Goal: Transaction & Acquisition: Purchase product/service

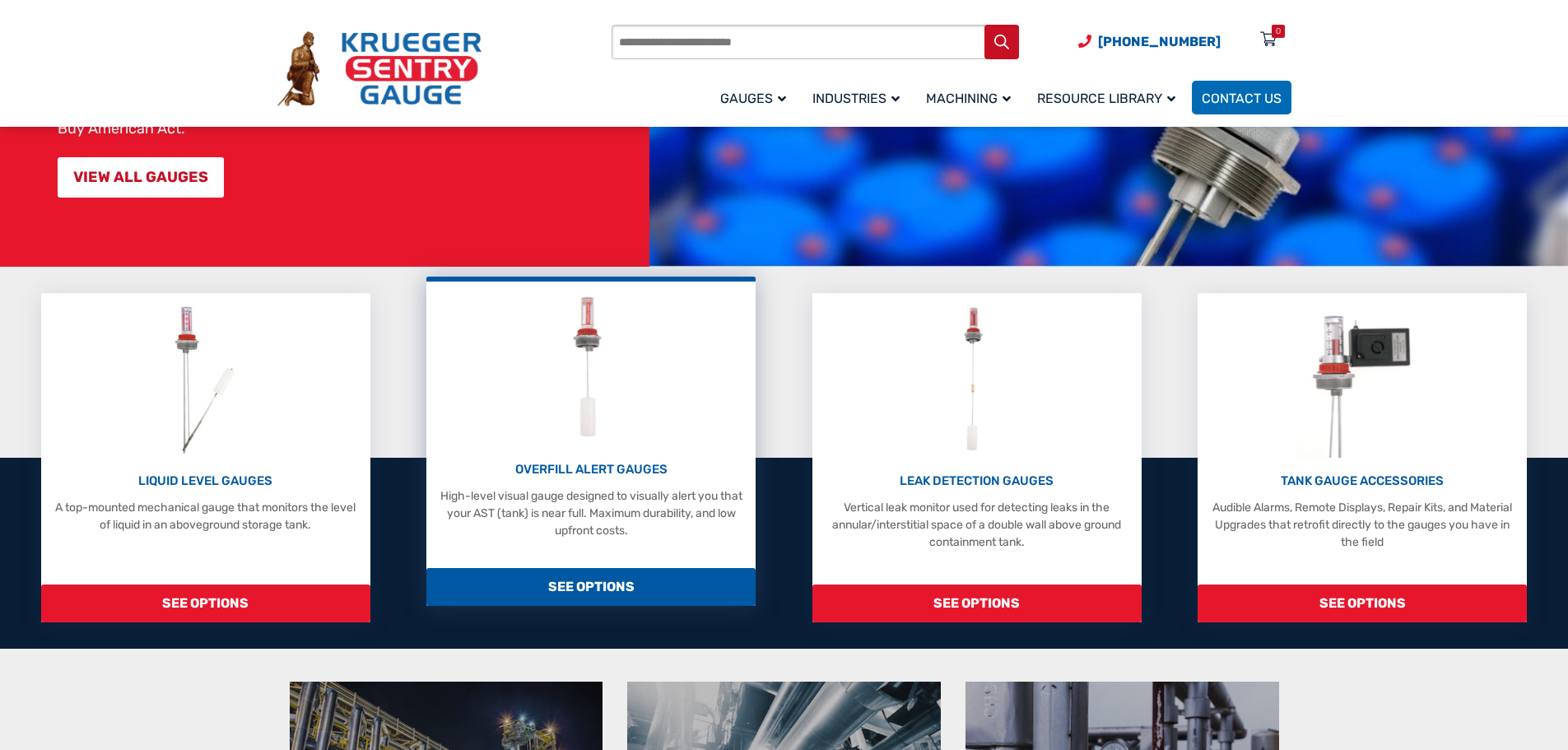
scroll to position [247, 0]
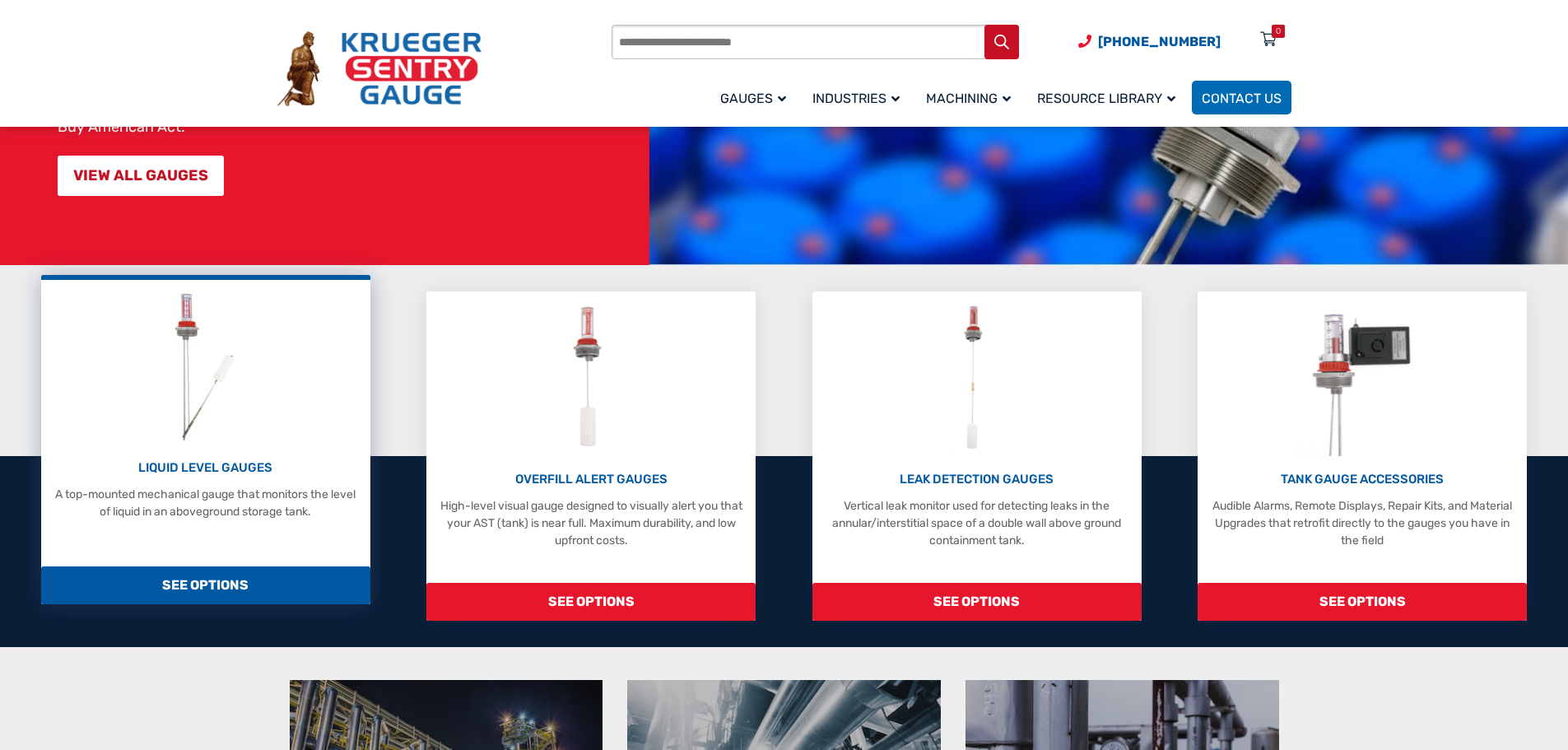
click at [206, 576] on span "SEE OPTIONS" at bounding box center [206, 586] width 329 height 38
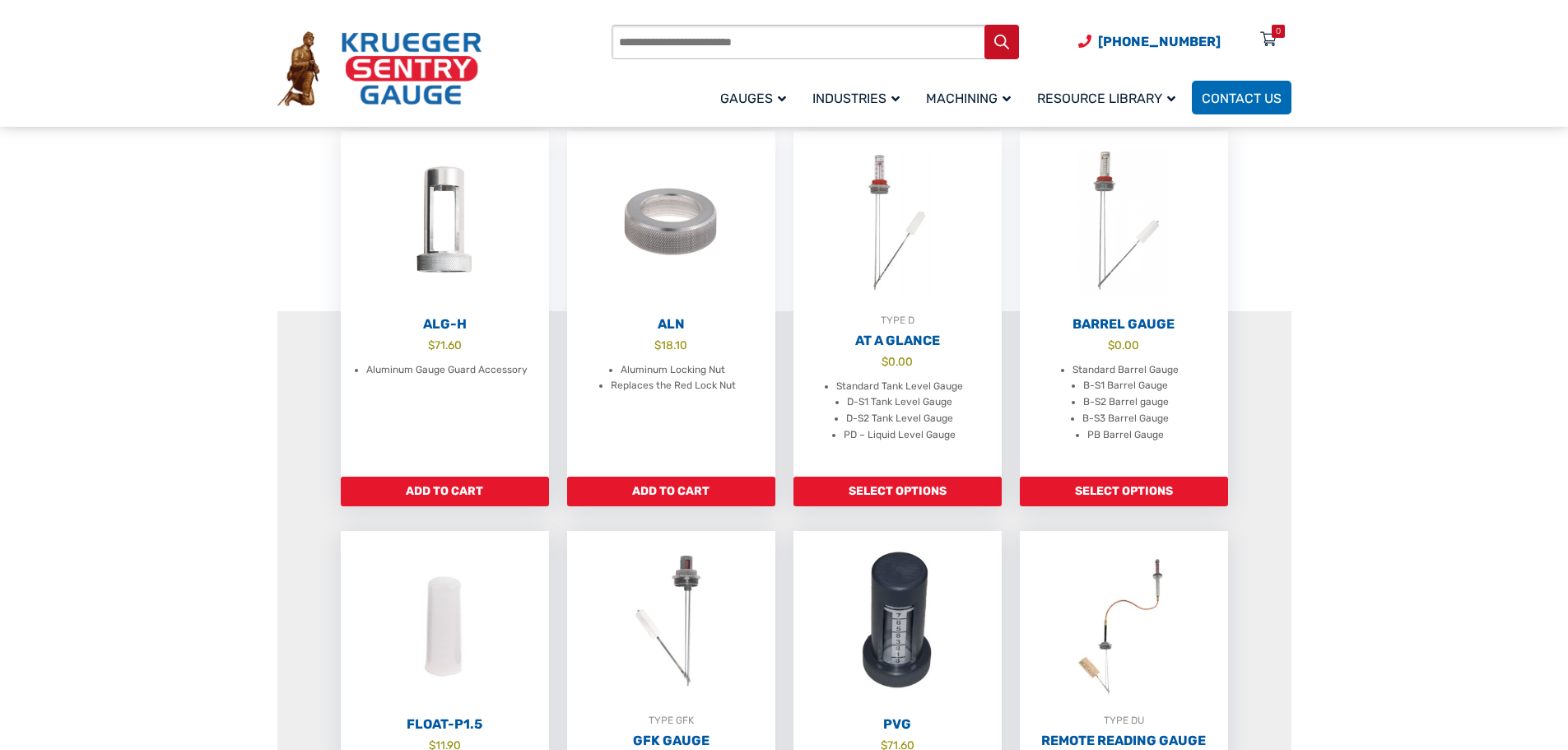
scroll to position [494, 0]
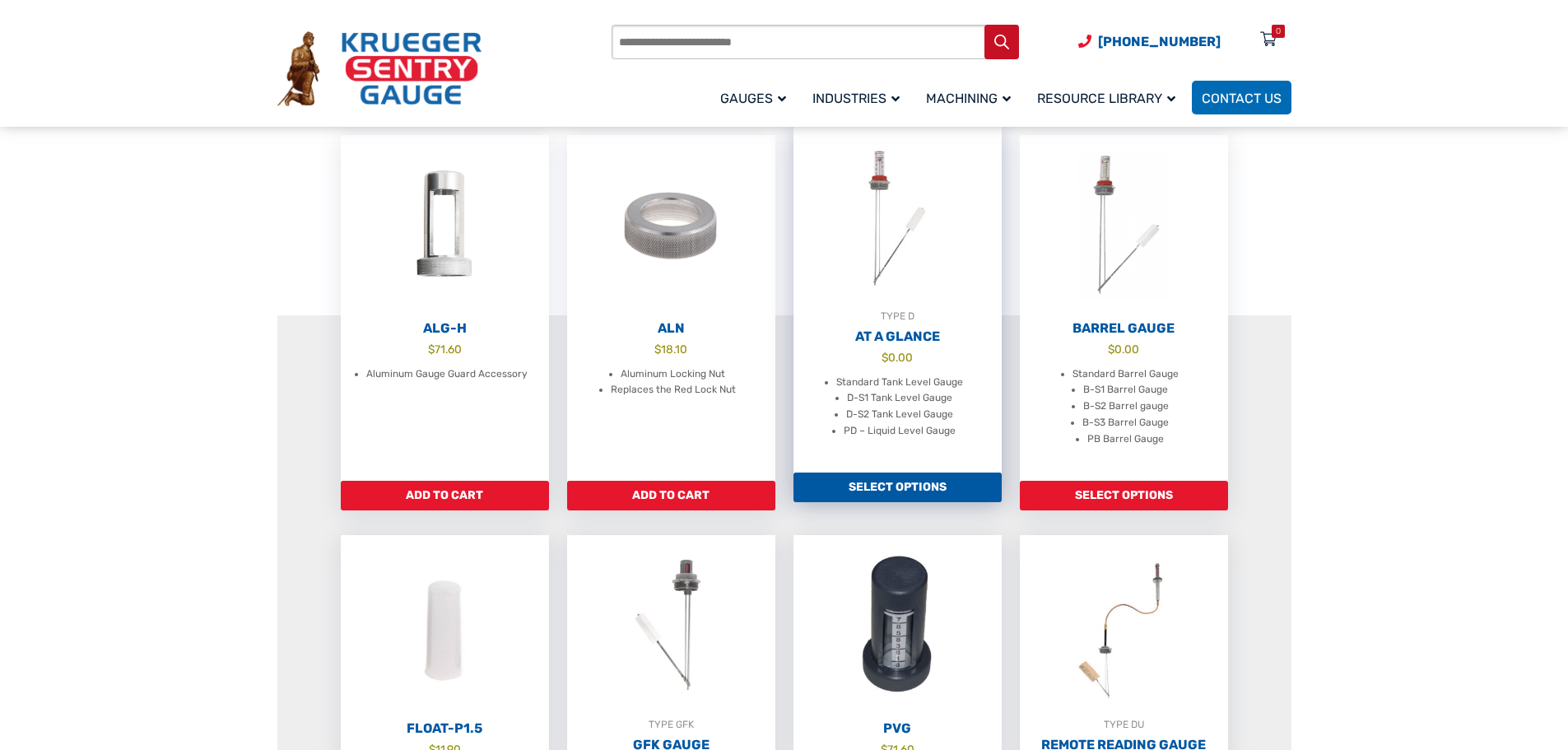
click at [889, 497] on link "Select options" at bounding box center [898, 487] width 208 height 29
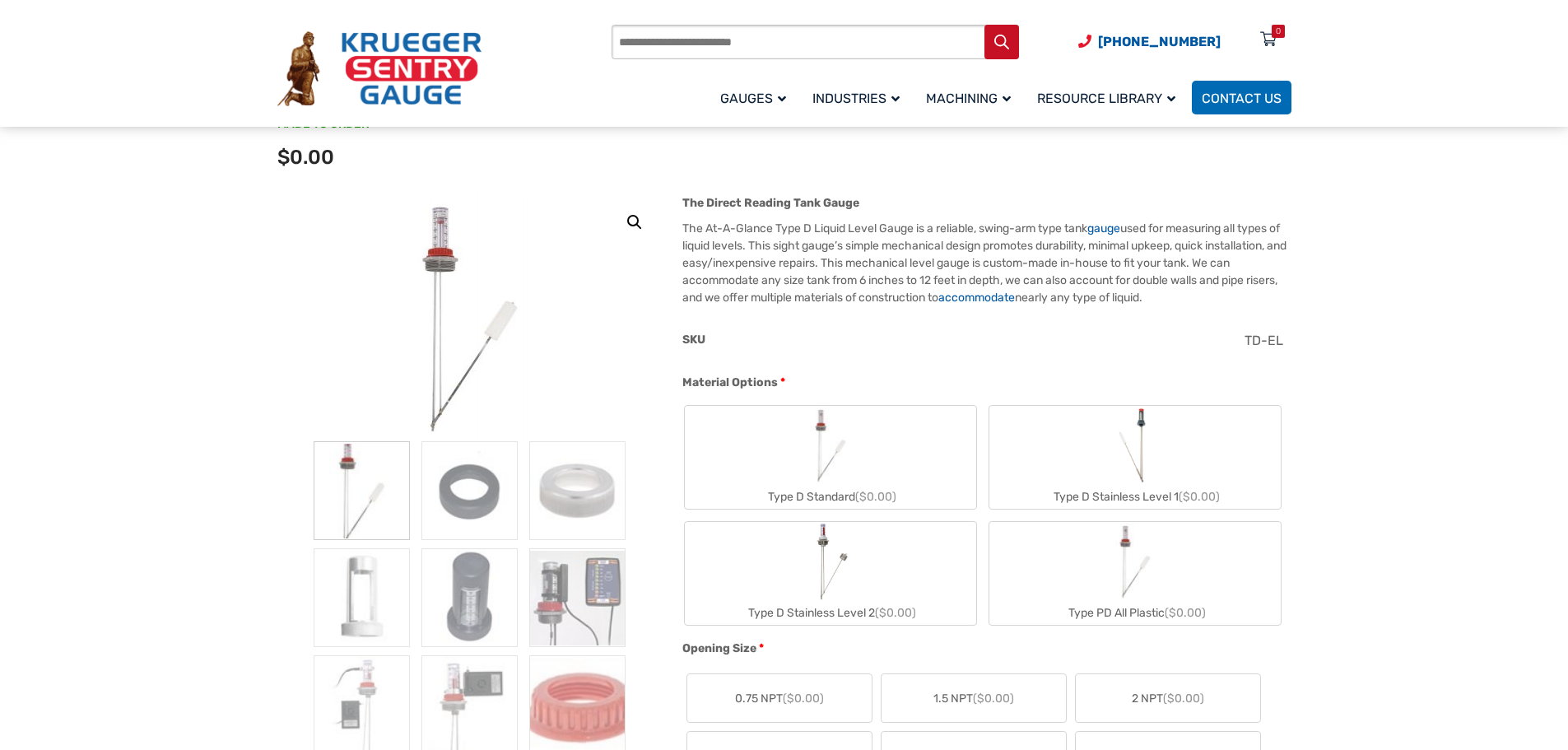
scroll to position [247, 0]
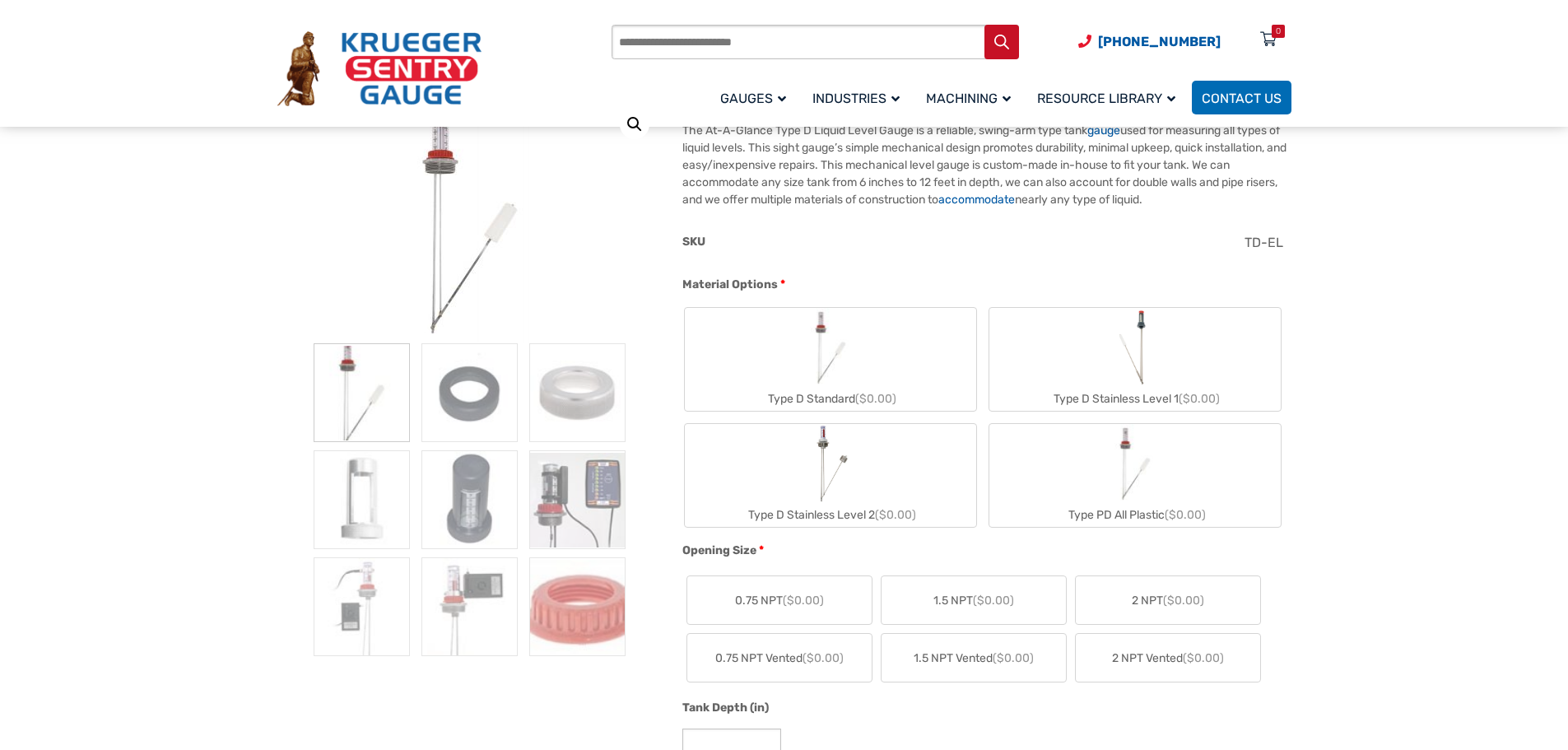
click at [854, 375] on img "Type D Standard" at bounding box center [831, 348] width 79 height 79
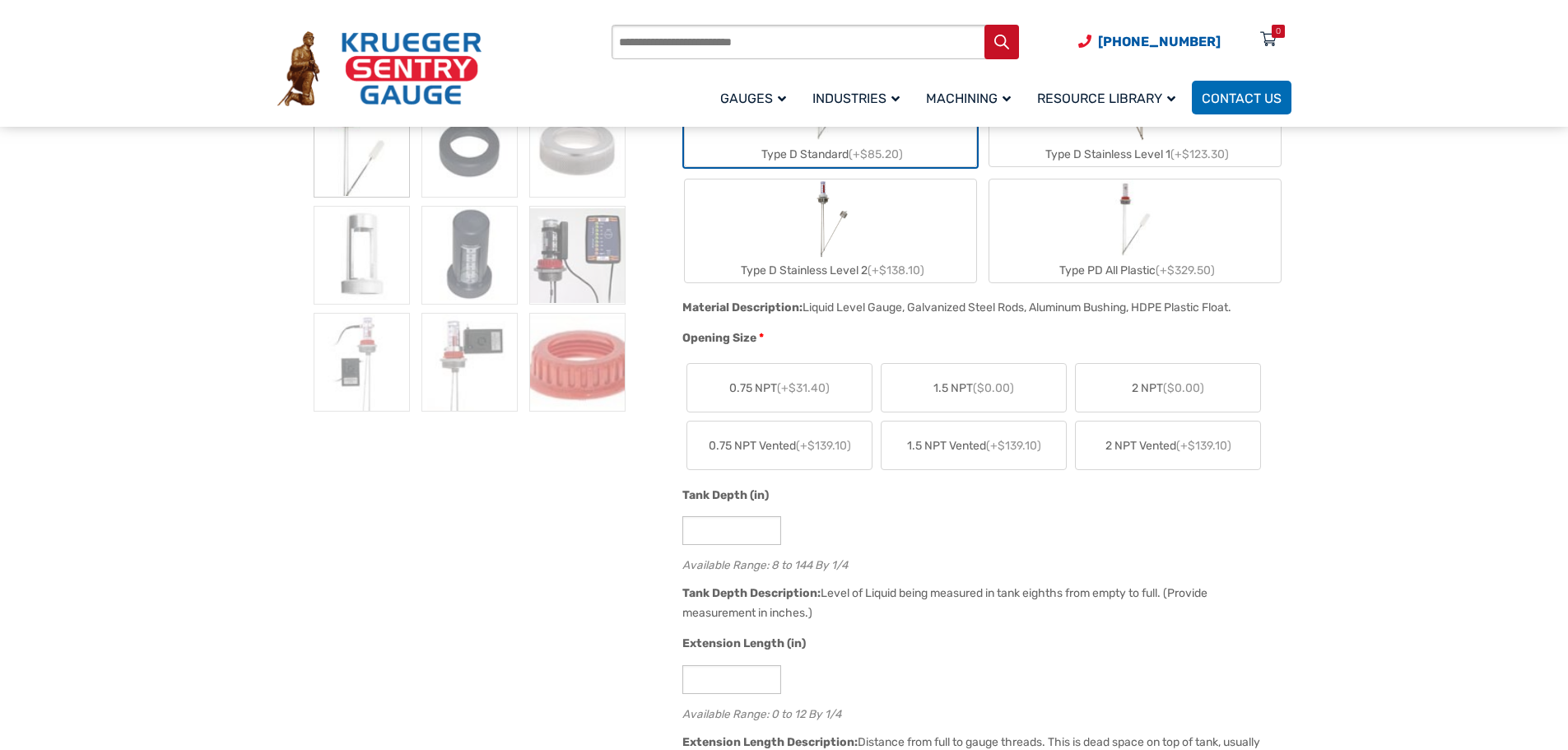
scroll to position [494, 0]
click at [1148, 375] on label "2 NPT ($0.00)" at bounding box center [1168, 385] width 185 height 48
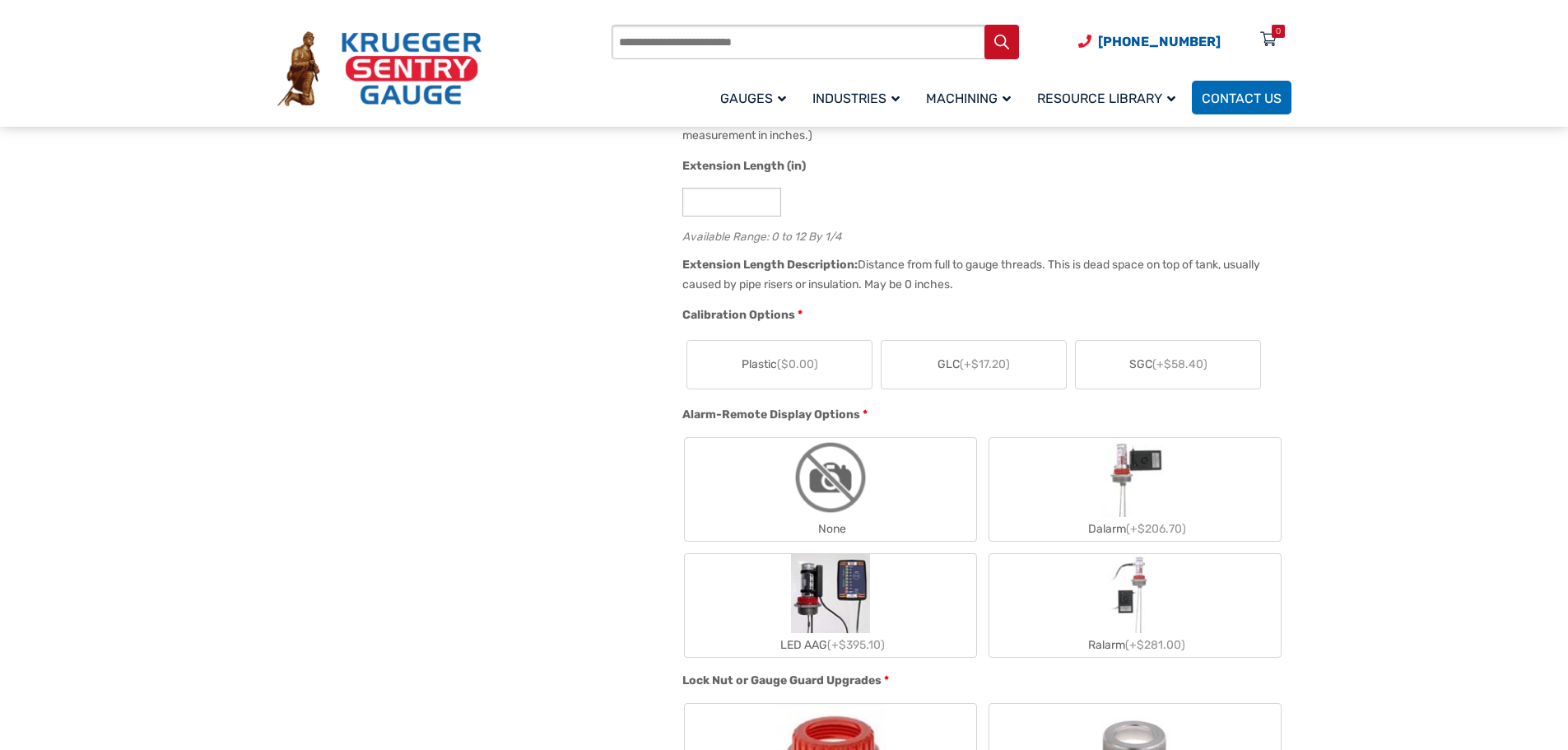
scroll to position [1071, 0]
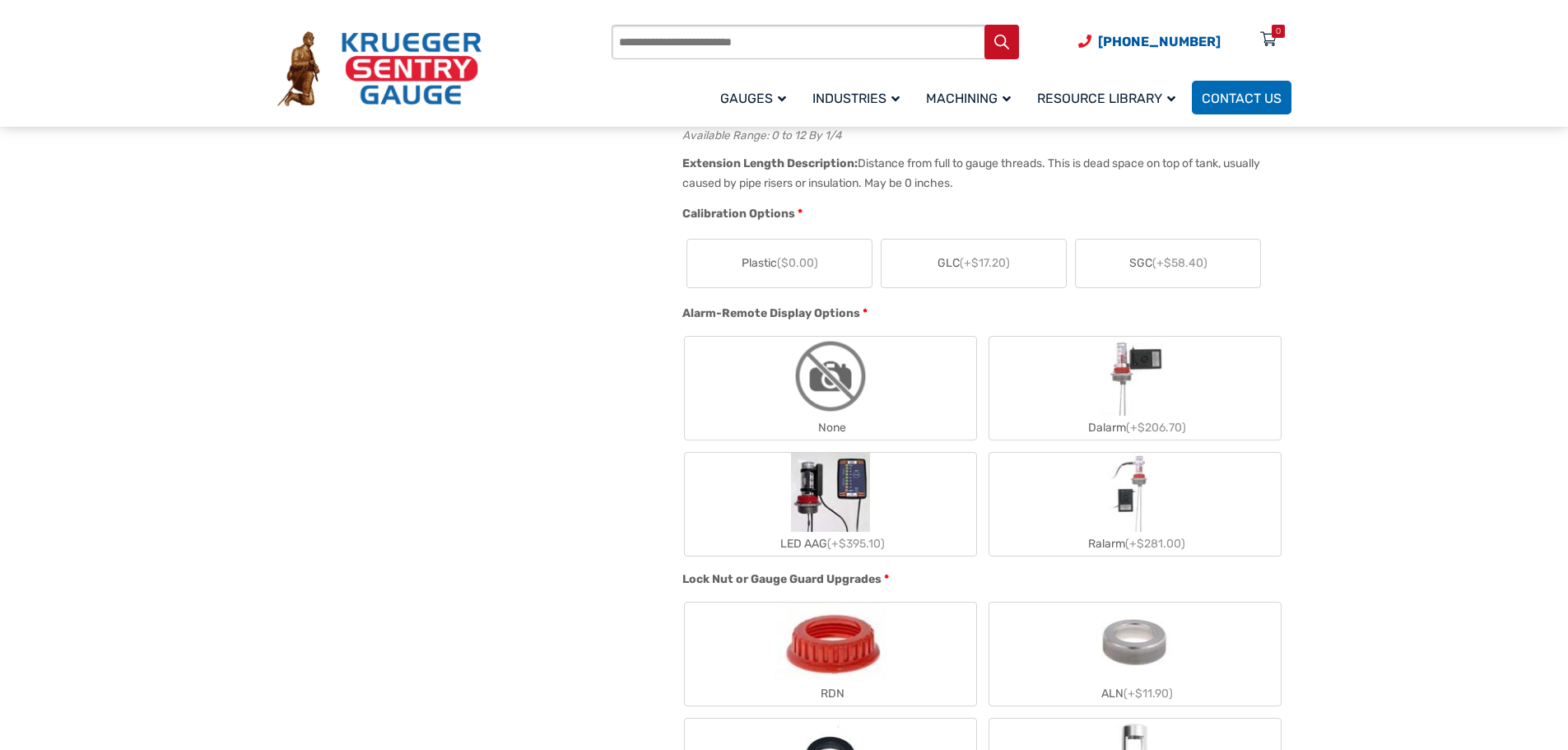
click at [769, 398] on label "None" at bounding box center [830, 388] width 291 height 103
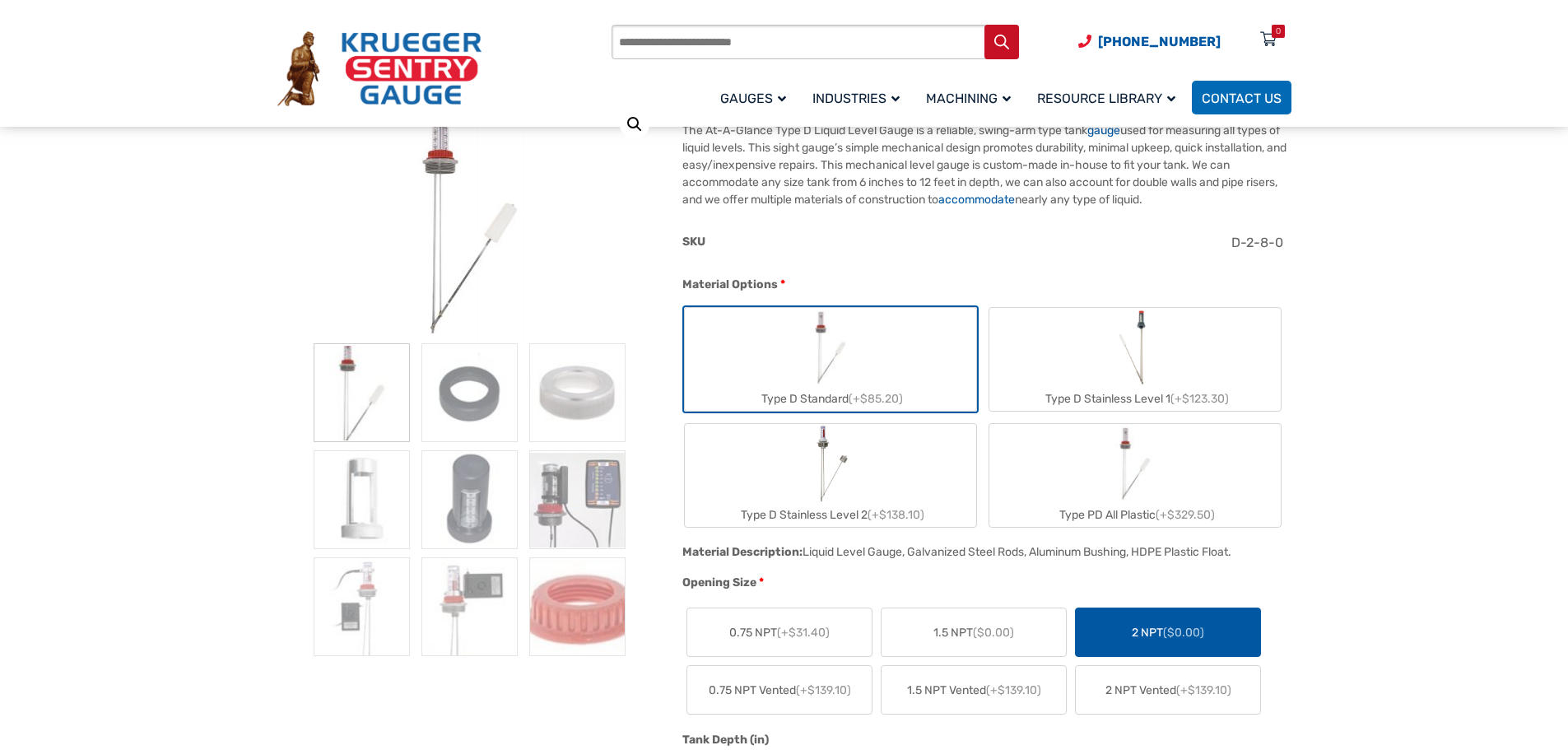
scroll to position [0, 0]
